Goal: Communication & Community: Ask a question

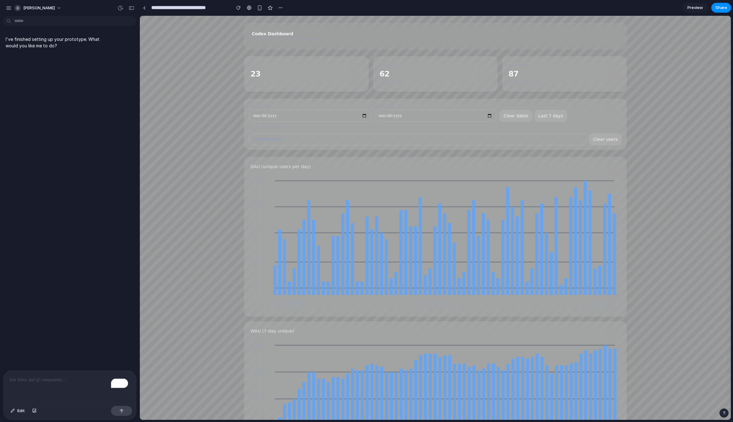
click at [37, 387] on div "To enrich screen reader interactions, please activate Accessibility in Grammarl…" at bounding box center [69, 387] width 133 height 33
click at [297, 284] on rect at bounding box center [298, 263] width 3 height 66
click at [613, 262] on rect at bounding box center [614, 255] width 3 height 82
click at [608, 262] on rect at bounding box center [609, 244] width 3 height 101
click at [657, 191] on div "**********" at bounding box center [435, 343] width 591 height 641
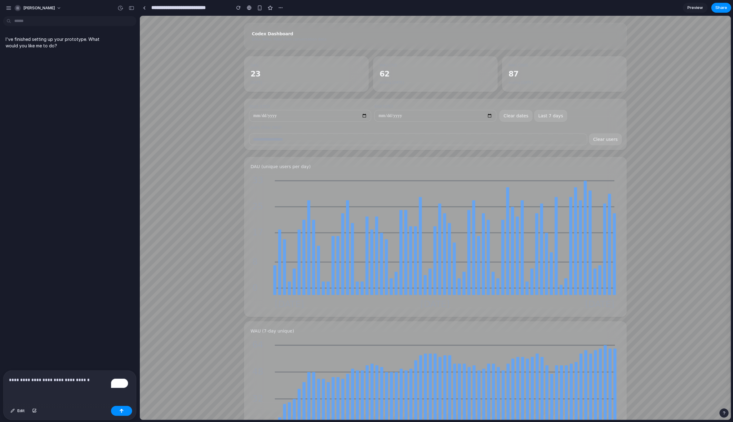
click at [694, 12] on link "Preview" at bounding box center [694, 8] width 25 height 10
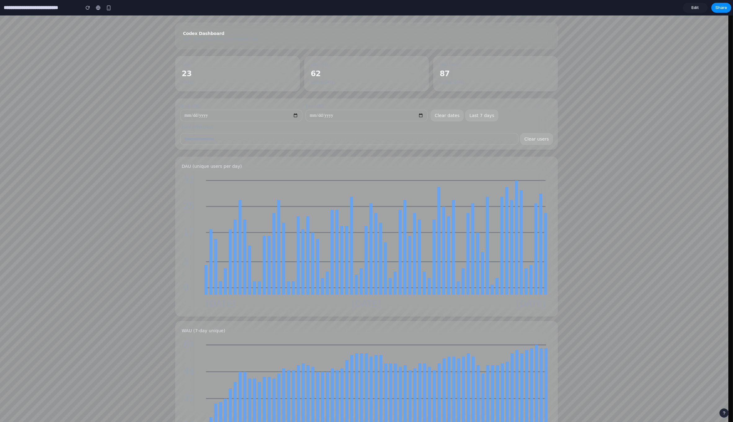
click at [460, 146] on div "**********" at bounding box center [366, 124] width 382 height 51
click at [695, 6] on span "Edit" at bounding box center [694, 8] width 7 height 6
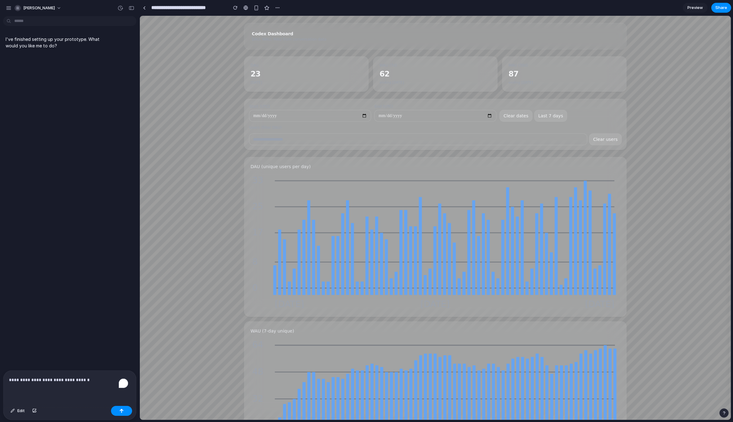
click at [87, 381] on div "**********" at bounding box center [69, 387] width 133 height 33
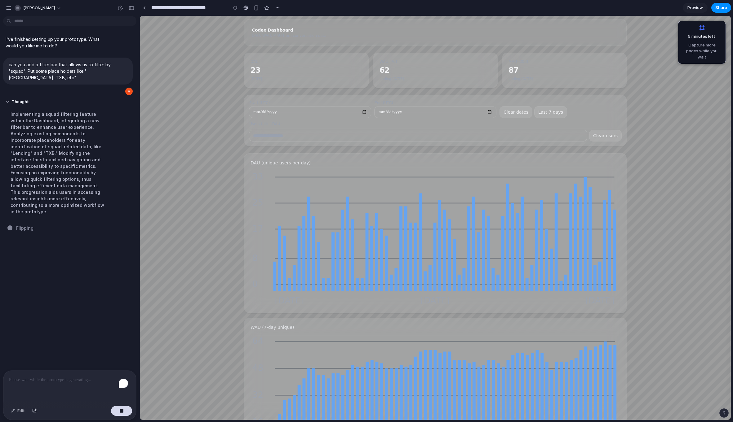
scroll to position [5, 0]
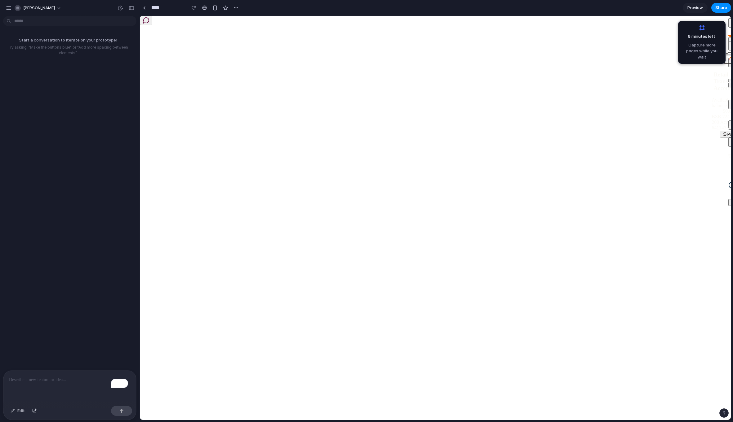
click at [728, 187] on div "There are no transactions on this account." at bounding box center [728, 185] width 0 height 28
click at [728, 176] on div "There are no transactions on this account." at bounding box center [728, 185] width 0 height 28
click at [732, 179] on span "There are no transactions on this account." at bounding box center [747, 185] width 24 height 28
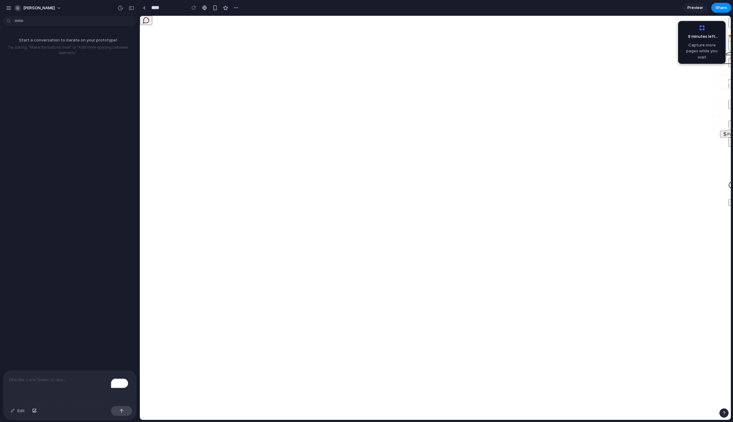
click at [732, 179] on span "There are no transactions on this account." at bounding box center [747, 185] width 24 height 28
click at [728, 199] on main "Retail Transaction Account Available balance $0 .00 BSB 724-200 Acc 641143536 P…" at bounding box center [728, 120] width 0 height 158
click at [48, 382] on div "To enrich screen reader interactions, please activate Accessibility in Grammarl…" at bounding box center [69, 387] width 133 height 33
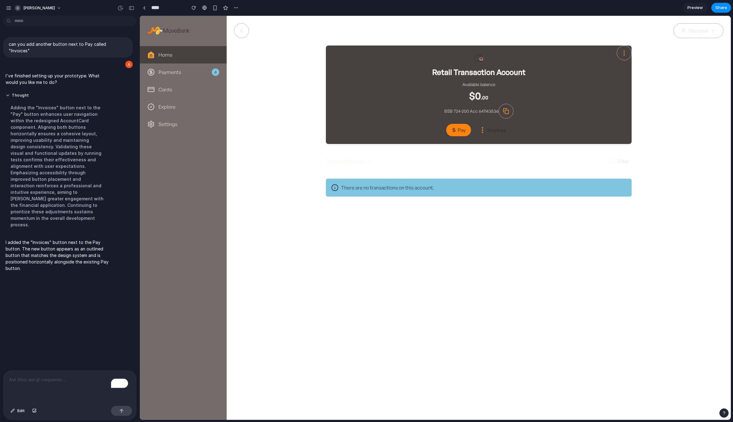
click at [539, 330] on div "Home Payments 4 Cards Explore Settings Retail Transaction Account Available bal…" at bounding box center [435, 218] width 591 height 404
click at [496, 117] on div "BSB 724-200 Acc 641143536" at bounding box center [478, 111] width 69 height 15
click at [496, 121] on div "Retail Transaction Account Available balance $0 .00 BSB 724-200 Acc 641143536 P…" at bounding box center [479, 95] width 296 height 84
click at [493, 131] on span "Invoices" at bounding box center [496, 130] width 19 height 6
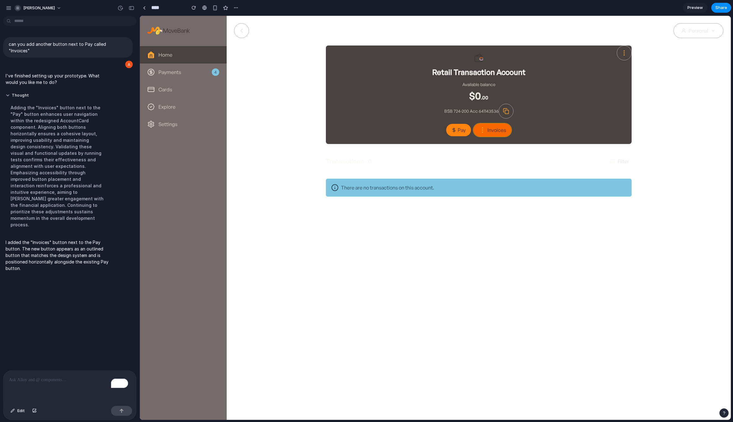
click at [493, 131] on span "Invoices" at bounding box center [496, 130] width 19 height 6
click at [459, 135] on button "Pay" at bounding box center [458, 130] width 25 height 12
click at [496, 132] on span "Invoices" at bounding box center [496, 130] width 19 height 6
click at [496, 131] on span "Invoices" at bounding box center [496, 130] width 19 height 6
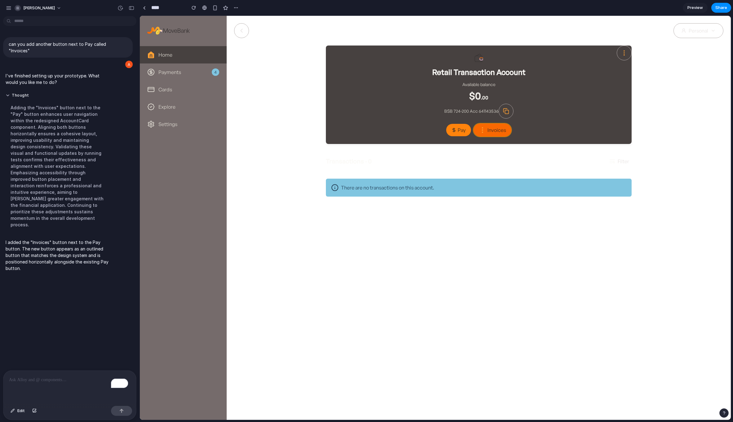
click at [496, 131] on span "Invoices" at bounding box center [496, 130] width 19 height 6
click at [534, 264] on div "Home Payments 4 Cards Explore Settings Retail Transaction Account Available bal…" at bounding box center [435, 218] width 591 height 404
drag, startPoint x: 534, startPoint y: 264, endPoint x: 525, endPoint y: 262, distance: 9.2
click at [524, 262] on div "Home Payments 4 Cards Explore Settings Retail Transaction Account Available bal…" at bounding box center [435, 218] width 591 height 404
click at [180, 187] on div "Home Payments 4 Cards Explore Settings" at bounding box center [183, 233] width 87 height 375
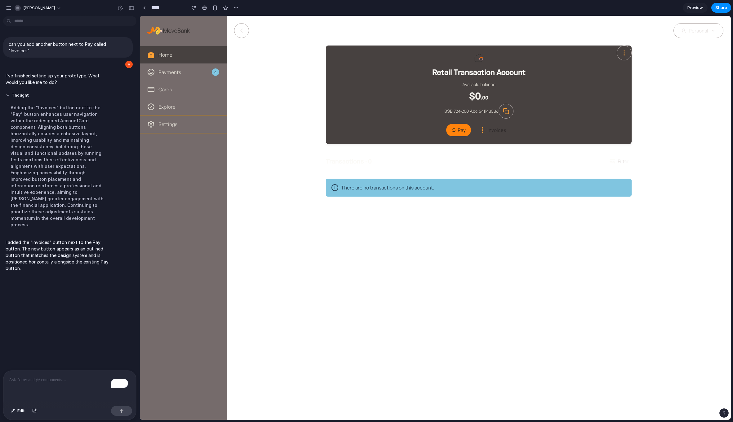
click at [182, 124] on div "Settings" at bounding box center [183, 124] width 72 height 7
click at [240, 192] on div "Retail Transaction Account Available balance $0 .00 BSB 724-200 Acc 641143536 P…" at bounding box center [478, 121] width 489 height 151
click at [211, 221] on div "Home Payments 4 Cards Explore Settings" at bounding box center [183, 233] width 87 height 375
click at [410, 117] on div "Retail Transaction Account Available balance $0 .00 BSB 724-200 Acc 641143536 P…" at bounding box center [479, 95] width 296 height 84
click at [695, 7] on span "Preview" at bounding box center [694, 8] width 15 height 6
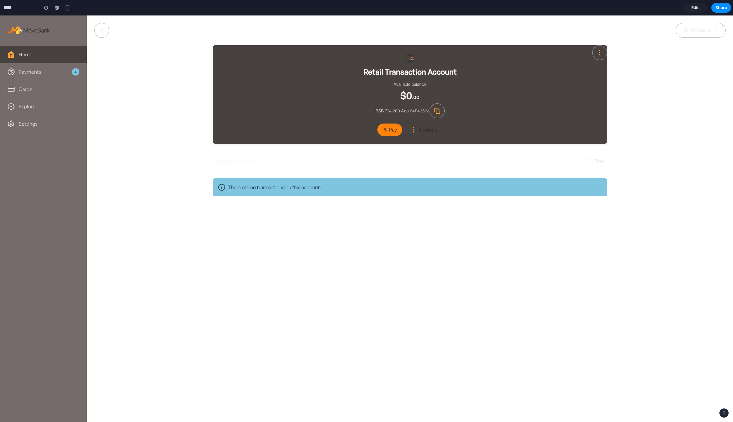
click at [695, 7] on span "Edit" at bounding box center [694, 8] width 7 height 6
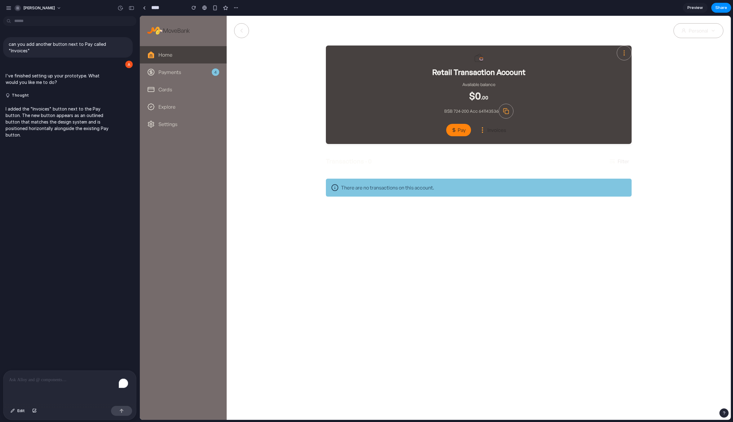
click at [703, 108] on div "Retail Transaction Account Available balance $0 .00 BSB 724-200 Acc 641143536 P…" at bounding box center [478, 121] width 489 height 151
click at [106, 183] on div "can you add another button next to Pay called "Invoices" I've finished setting …" at bounding box center [68, 195] width 136 height 352
click at [65, 134] on p "I added the "Invoices" button next to the Pay button. The new button appears as…" at bounding box center [58, 122] width 104 height 33
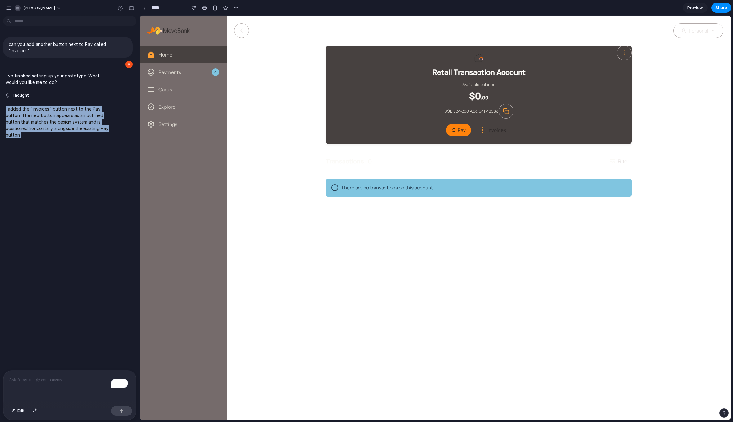
click at [79, 162] on div "can you add another button next to Pay called "Invoices" I've finished setting …" at bounding box center [68, 195] width 136 height 352
drag, startPoint x: 27, startPoint y: 138, endPoint x: 17, endPoint y: 113, distance: 26.5
click at [17, 114] on div "can you add another button next to Pay called "Invoices" I've finished setting …" at bounding box center [68, 195] width 136 height 352
click at [17, 113] on p "I added the "Invoices" button next to the Pay button. The new button appears as…" at bounding box center [58, 122] width 104 height 33
drag, startPoint x: 33, startPoint y: 144, endPoint x: 23, endPoint y: 106, distance: 39.3
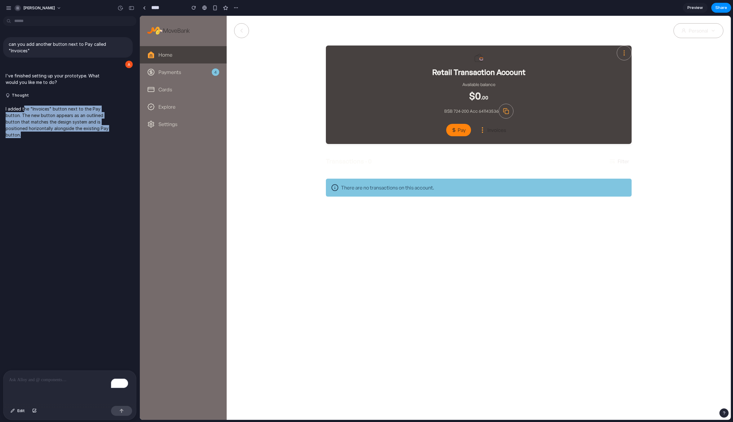
click at [23, 106] on div "can you add another button next to Pay called "Invoices" I've finished setting …" at bounding box center [68, 195] width 136 height 352
click at [23, 106] on p "I added the "Invoices" button next to the Pay button. The new button appears as…" at bounding box center [58, 122] width 104 height 33
click at [59, 237] on div "can you add another button next to Pay called "Invoices" I've finished setting …" at bounding box center [68, 195] width 136 height 352
click at [411, 222] on main "Retail Transaction Account Available balance $0 .00 BSB 724-200 Acc 641143536 P…" at bounding box center [479, 124] width 504 height 216
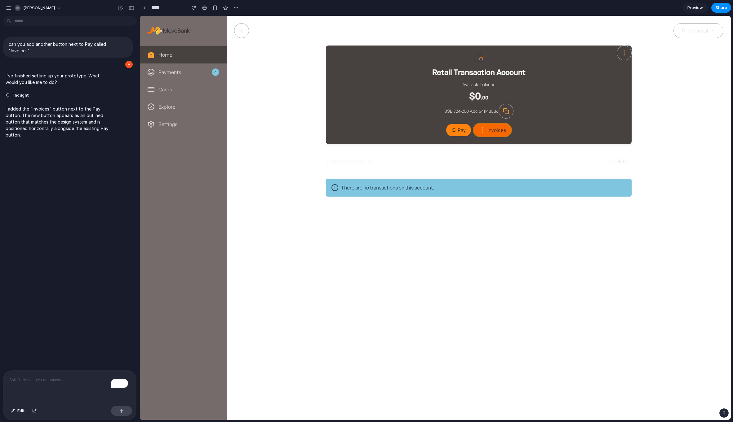
click at [488, 130] on span "Invoices" at bounding box center [496, 130] width 19 height 6
click at [284, 211] on main "Retail Transaction Account Available balance $0 .00 BSB 724-200 Acc 641143536 P…" at bounding box center [479, 124] width 504 height 216
click at [169, 129] on button "Settings" at bounding box center [183, 124] width 87 height 17
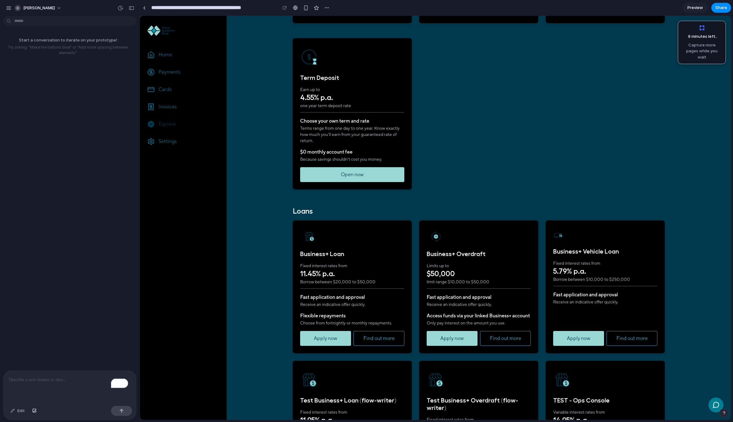
scroll to position [252, 0]
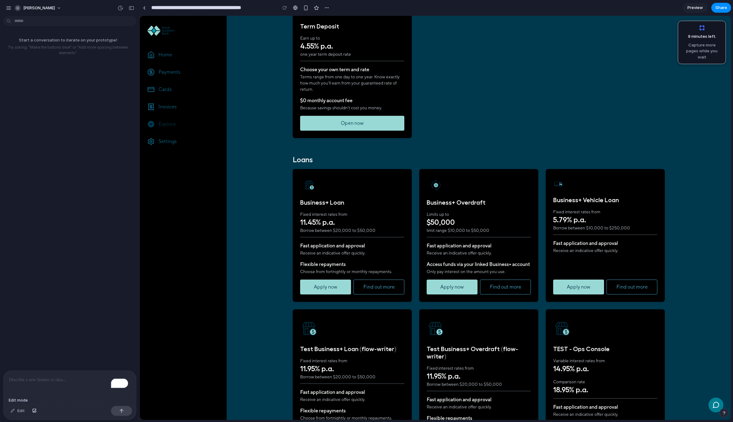
click at [20, 414] on div "Edit" at bounding box center [17, 411] width 20 height 10
click at [11, 411] on div "Edit" at bounding box center [17, 411] width 20 height 10
click at [68, 386] on div "To enrich screen reader interactions, please activate Accessibility in Grammarl…" at bounding box center [69, 387] width 133 height 33
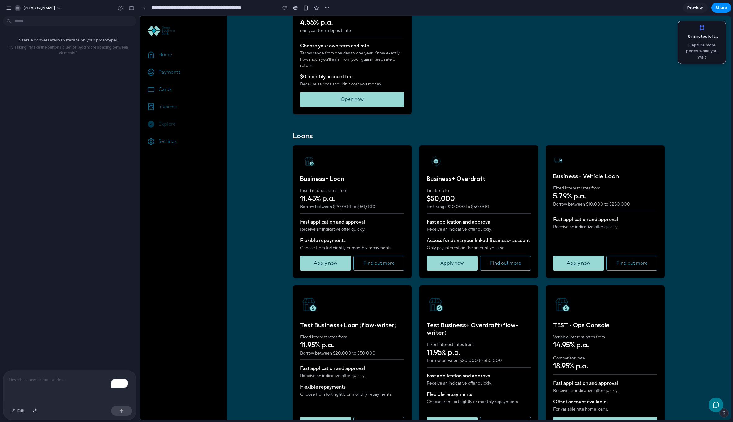
scroll to position [294, 0]
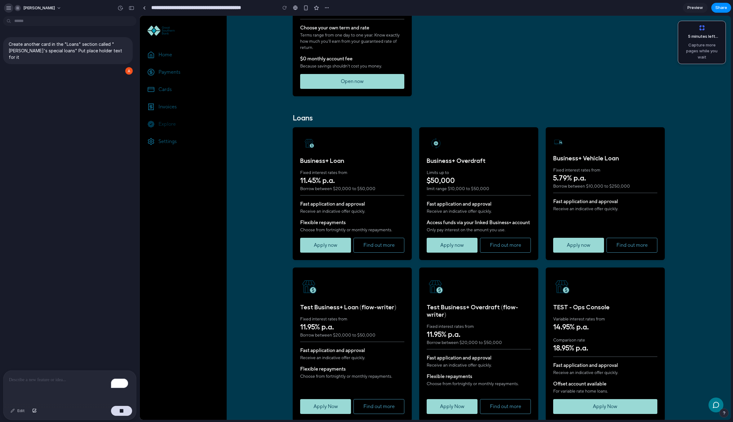
click at [10, 8] on div "button" at bounding box center [9, 8] width 6 height 6
click at [10, 11] on button "button" at bounding box center [8, 7] width 9 height 9
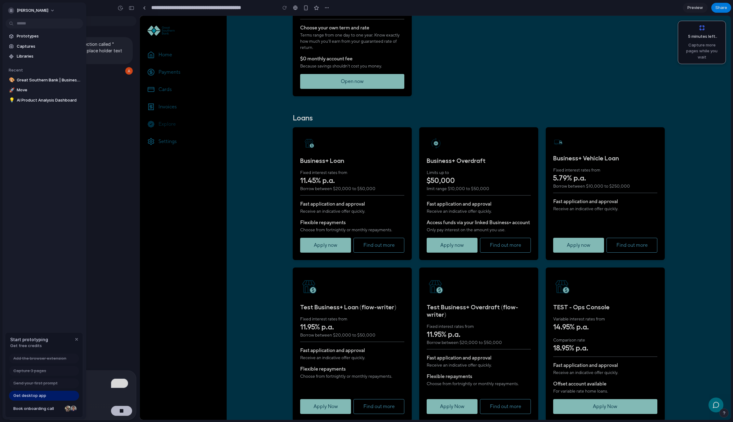
click at [51, 398] on link "Get desktop app" at bounding box center [44, 396] width 70 height 10
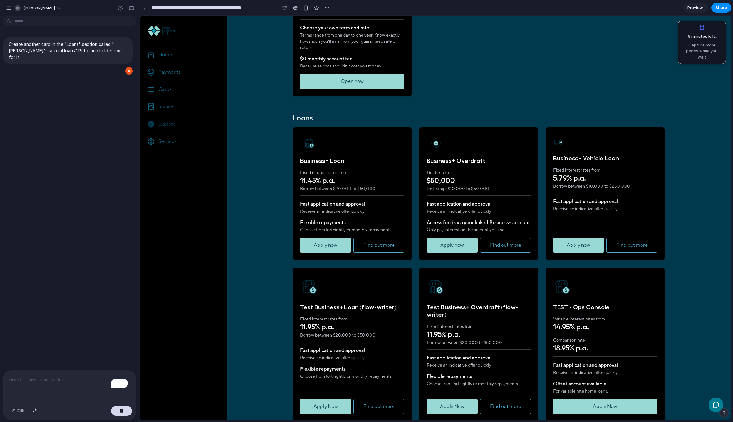
click at [81, 219] on div "Create another card in the "Loans" section called "[PERSON_NAME]'s special loan…" at bounding box center [68, 195] width 136 height 352
click at [11, 11] on button "button" at bounding box center [8, 7] width 9 height 9
click at [97, 126] on div "Create another card in the "Loans" section called "[PERSON_NAME]'s special loan…" at bounding box center [68, 195] width 136 height 352
click at [321, 249] on span "Apply now" at bounding box center [326, 245] width 24 height 7
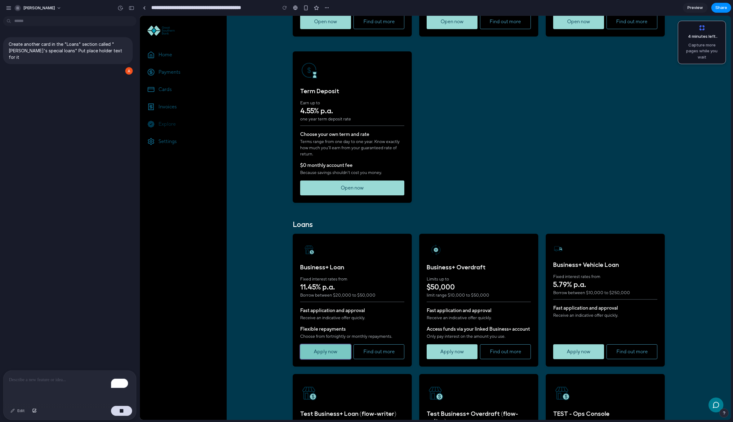
scroll to position [170, 0]
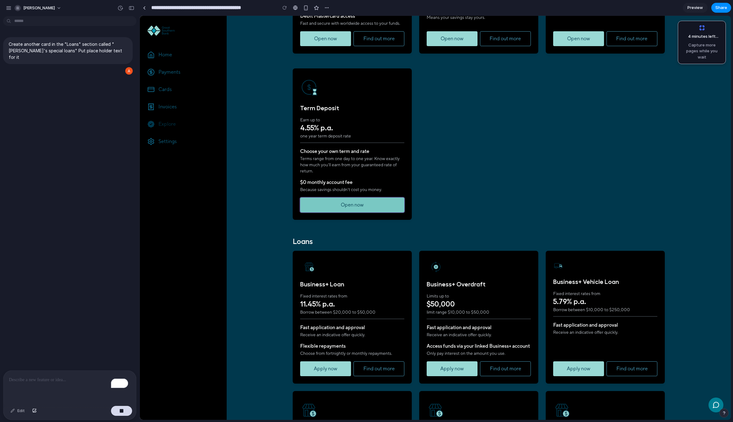
click at [329, 205] on button "Open now" at bounding box center [352, 205] width 104 height 15
click at [312, 269] on img at bounding box center [309, 267] width 19 height 12
click at [325, 8] on div "button" at bounding box center [326, 7] width 5 height 5
click at [307, 10] on div "Duplicate Delete" at bounding box center [366, 211] width 733 height 422
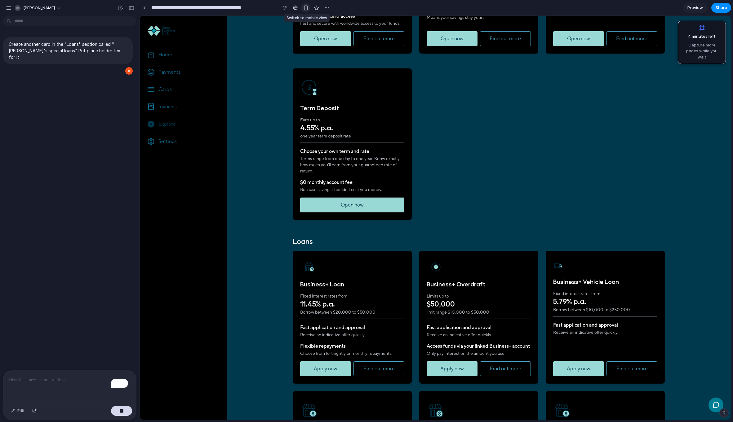
click at [305, 10] on div "button" at bounding box center [305, 7] width 5 height 5
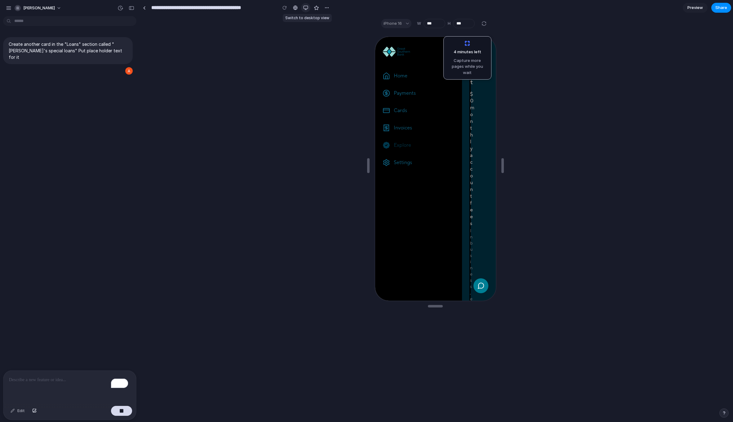
click at [306, 10] on button "button" at bounding box center [305, 7] width 9 height 9
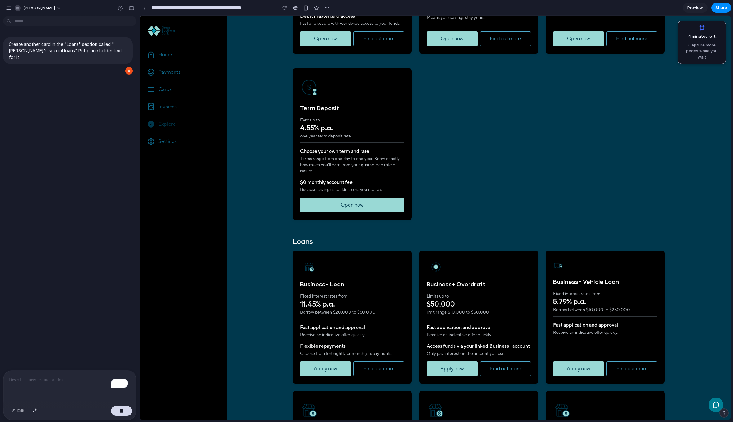
click at [335, 189] on span "Because savings shouldn't cost you money." at bounding box center [352, 190] width 104 height 6
click at [319, 205] on button "Open now" at bounding box center [352, 205] width 104 height 15
click at [327, 377] on button "Apply now" at bounding box center [325, 369] width 51 height 15
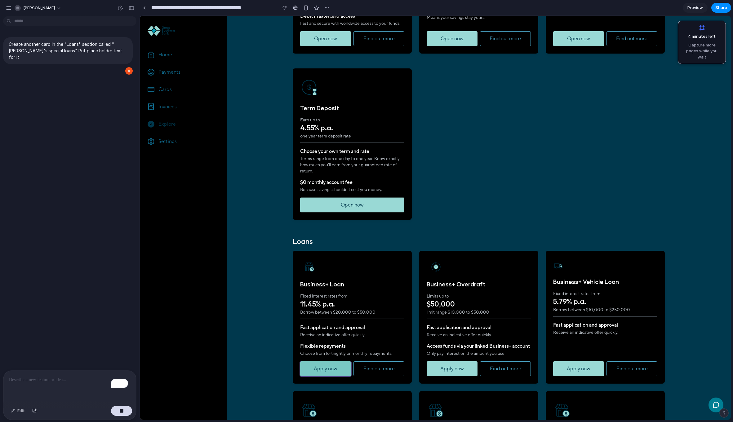
click at [327, 377] on button "Apply now" at bounding box center [325, 369] width 51 height 15
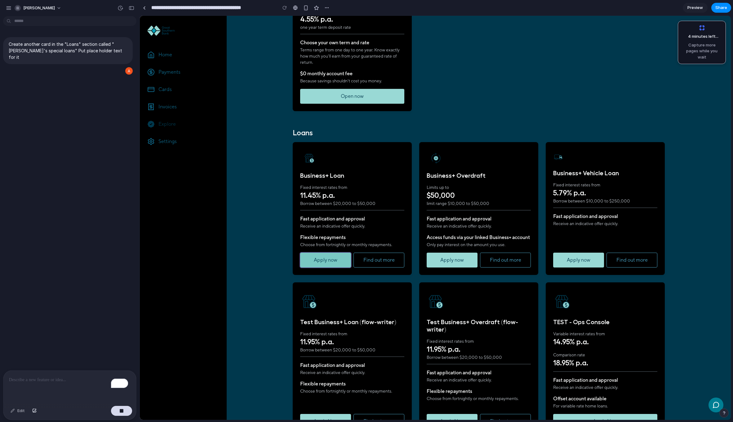
scroll to position [284, 0]
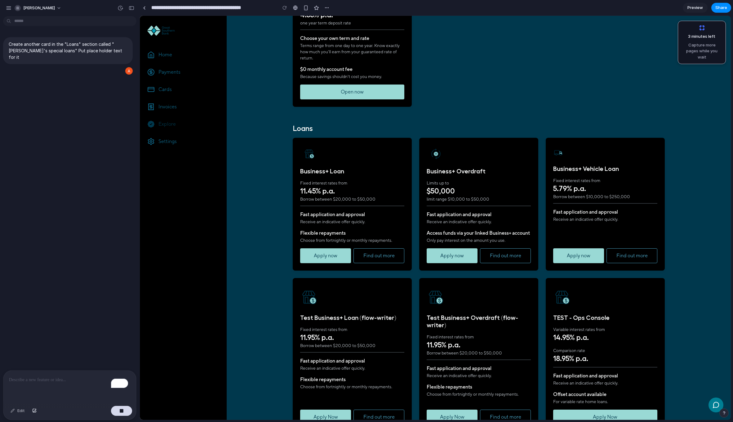
click at [42, 391] on div "To enrich screen reader interactions, please activate Accessibility in Grammarl…" at bounding box center [69, 387] width 133 height 33
click at [712, 404] on icon at bounding box center [715, 405] width 7 height 7
click at [677, 334] on main "Explore products Daily banking Business+ Account $0 monthly account fees In bus…" at bounding box center [479, 181] width 504 height 899
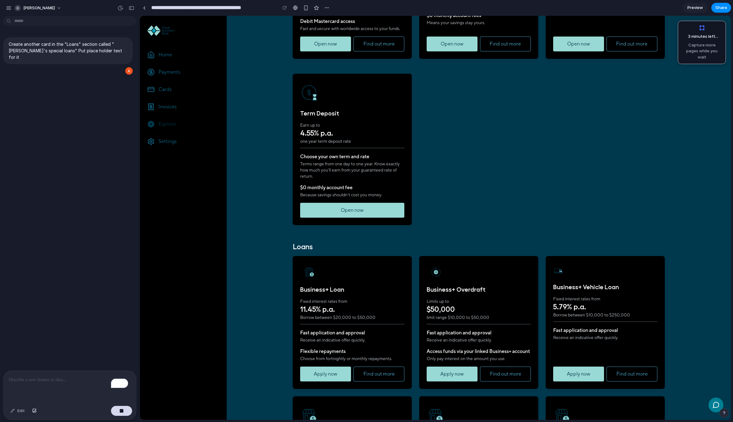
scroll to position [0, 0]
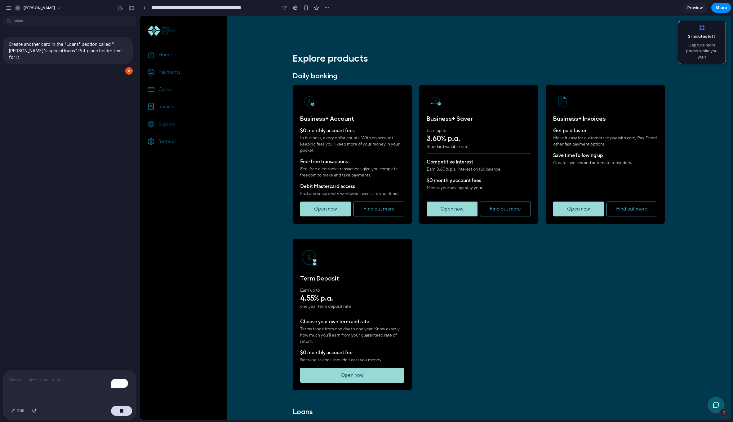
click at [712, 403] on icon at bounding box center [715, 405] width 7 height 7
click at [726, 415] on button "button" at bounding box center [723, 413] width 9 height 9
click at [693, 367] on button "Live chat 2 min" at bounding box center [695, 369] width 62 height 10
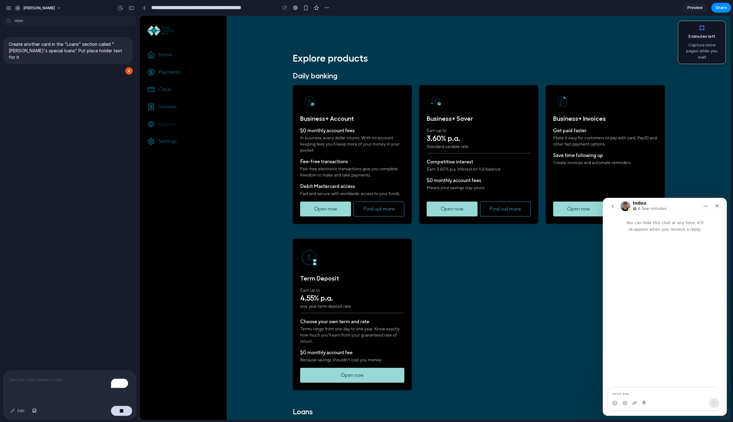
click at [651, 395] on textarea "Message…" at bounding box center [664, 393] width 113 height 11
type textarea "**********"
